Goal: Communication & Community: Share content

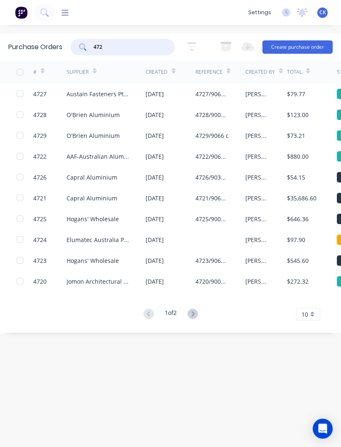
type input "4726"
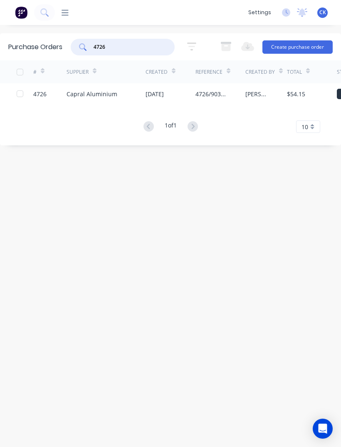
click at [113, 93] on div "Capral Aluminium" at bounding box center [92, 94] width 51 height 9
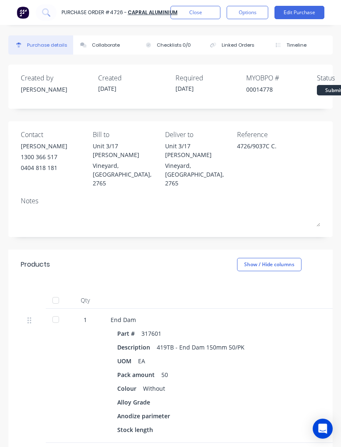
click at [110, 44] on div "Collaborate" at bounding box center [106, 45] width 28 height 7
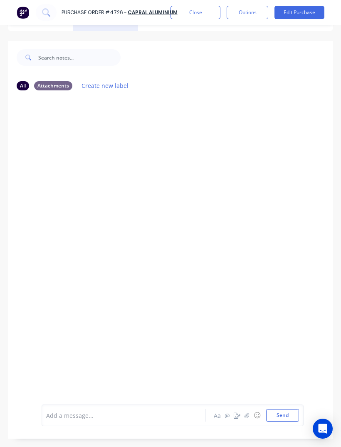
scroll to position [24, 0]
click at [249, 420] on button "button" at bounding box center [247, 415] width 10 height 10
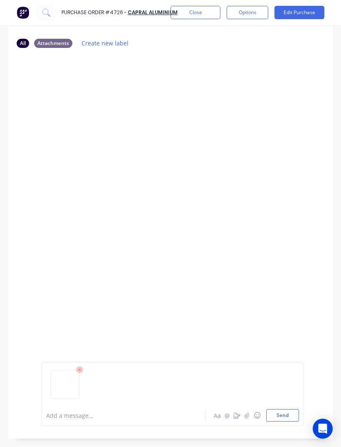
scroll to position [66, 0]
click at [283, 421] on button "Send" at bounding box center [282, 415] width 33 height 12
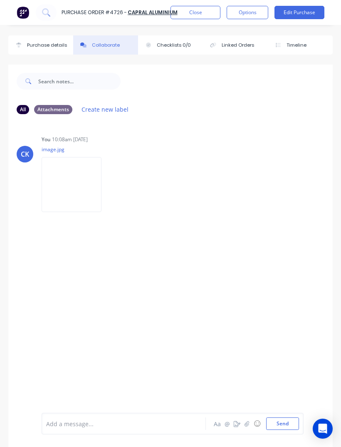
scroll to position [0, 0]
click at [52, 45] on div "Purchase details" at bounding box center [47, 45] width 40 height 7
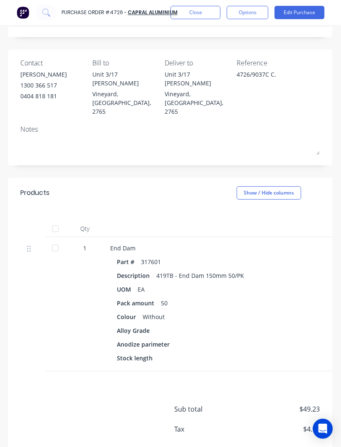
scroll to position [71, 0]
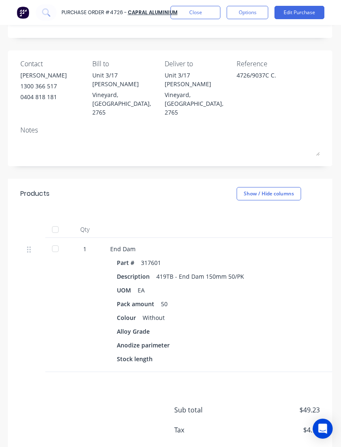
click at [55, 240] on div at bounding box center [55, 248] width 17 height 17
type textarea "x"
click at [205, 15] on button "Close" at bounding box center [196, 12] width 50 height 13
